Goal: Task Accomplishment & Management: Complete application form

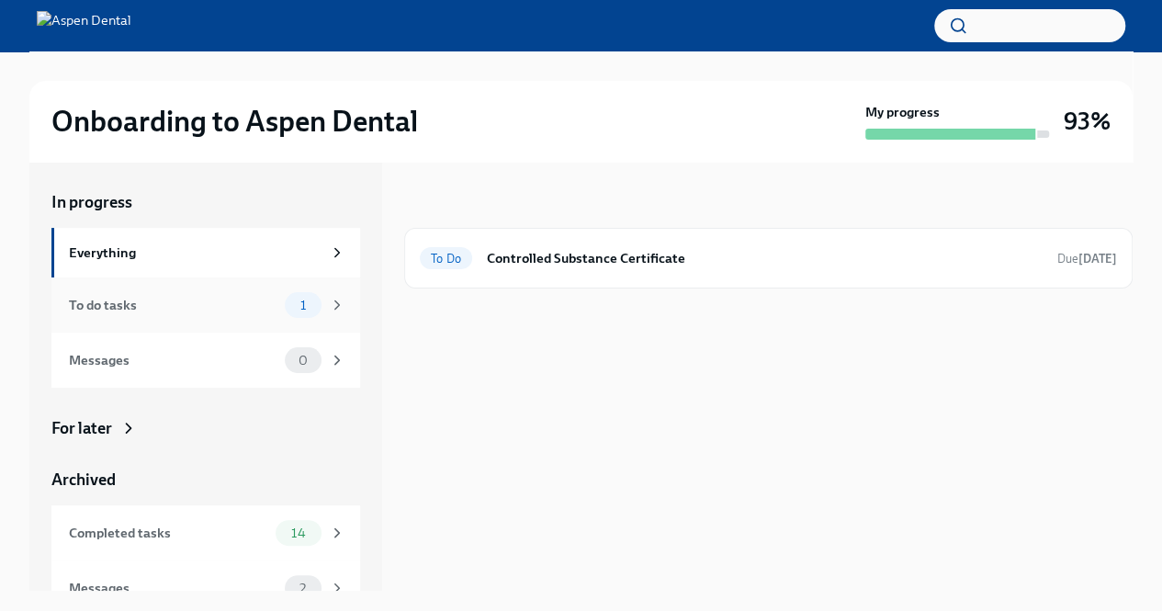
click at [140, 302] on div "To do tasks" at bounding box center [173, 305] width 209 height 20
click at [208, 522] on div "Completed tasks 14" at bounding box center [207, 533] width 277 height 26
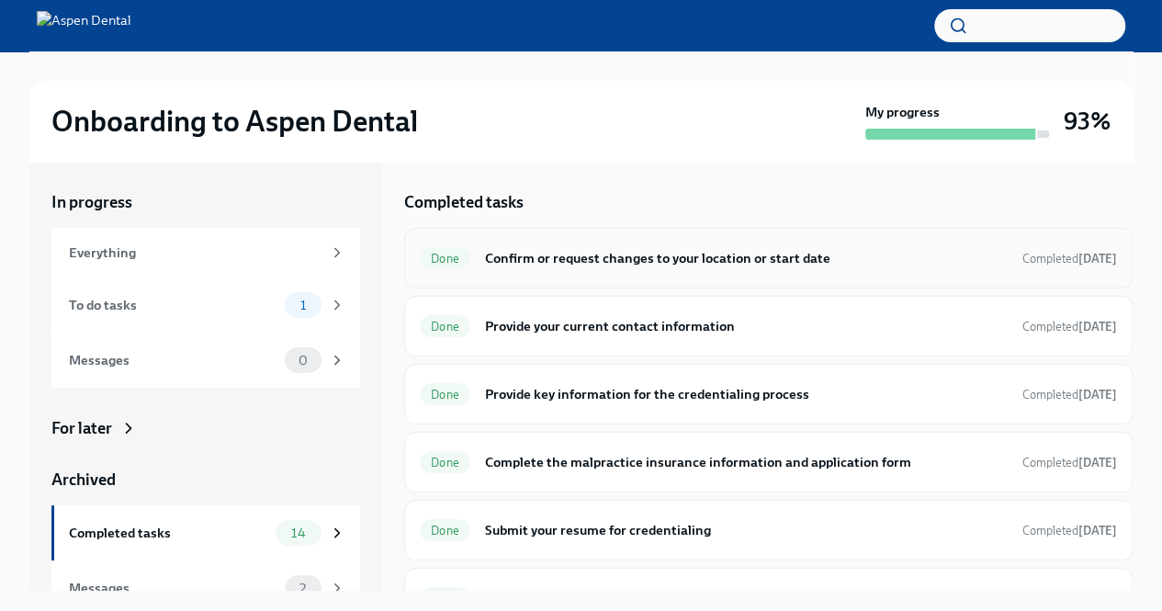
click at [592, 262] on h6 "Confirm or request changes to your location or start date" at bounding box center [746, 258] width 523 height 20
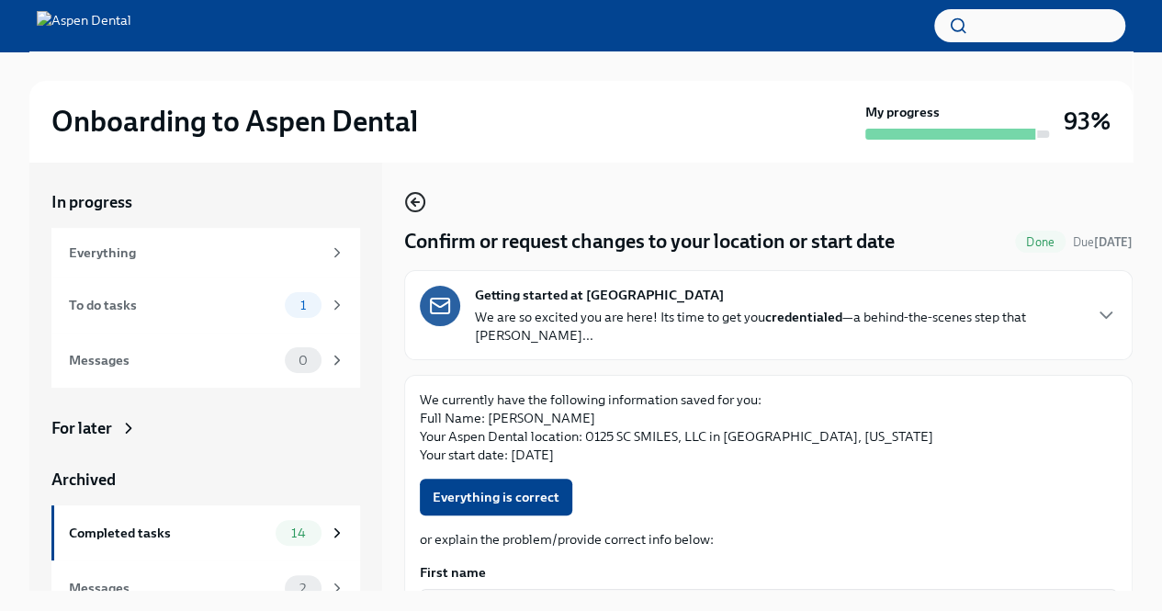
click at [422, 198] on icon "button" at bounding box center [415, 202] width 22 height 22
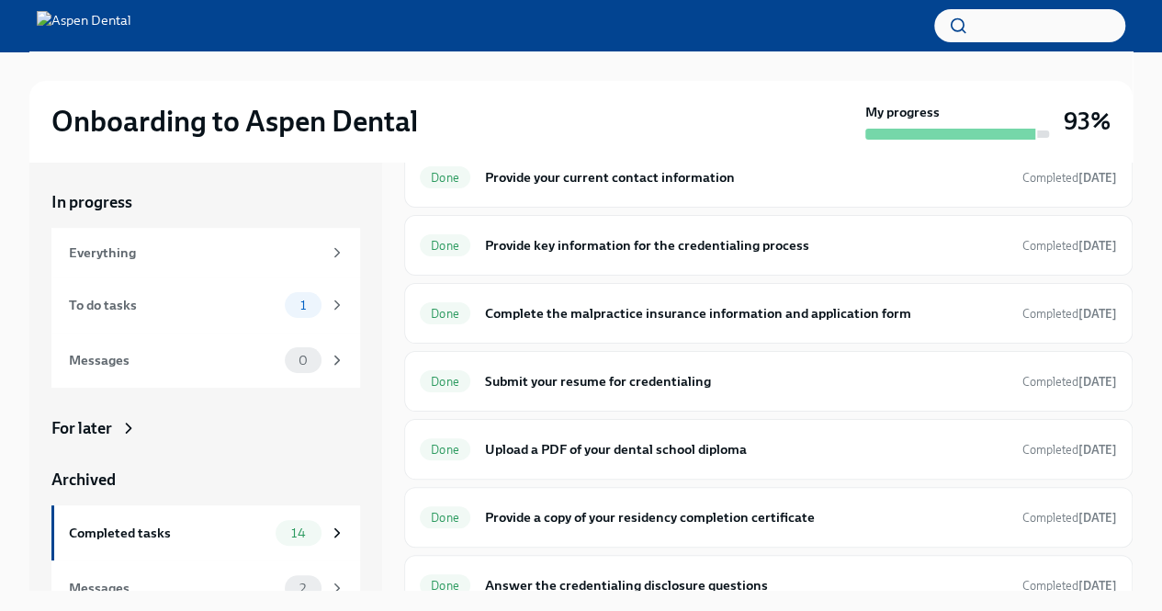
scroll to position [150, 0]
click at [651, 167] on h6 "Provide your current contact information" at bounding box center [746, 176] width 523 height 20
